Goal: Task Accomplishment & Management: Manage account settings

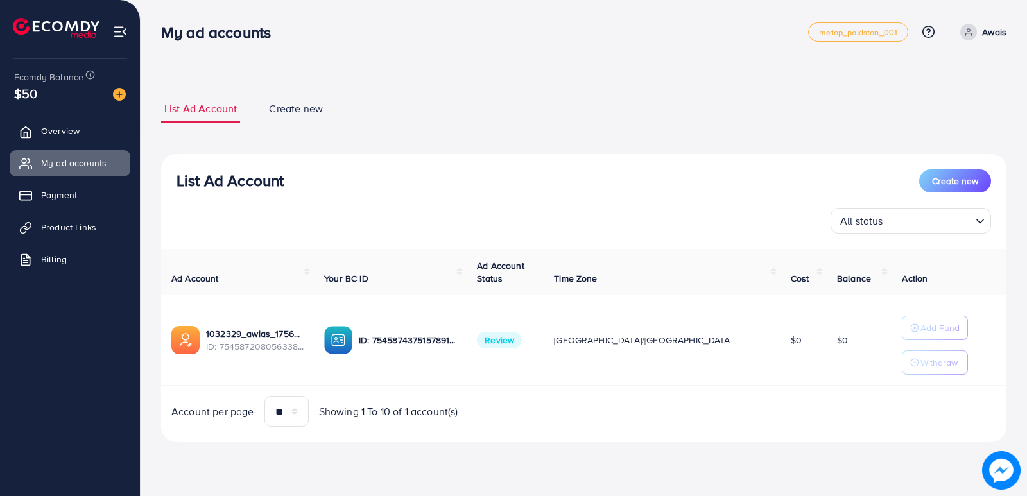
click at [996, 36] on p "Awais" at bounding box center [994, 31] width 24 height 15
click at [934, 107] on span "Log out" at bounding box center [929, 105] width 35 height 15
